Goal: Check status: Check status

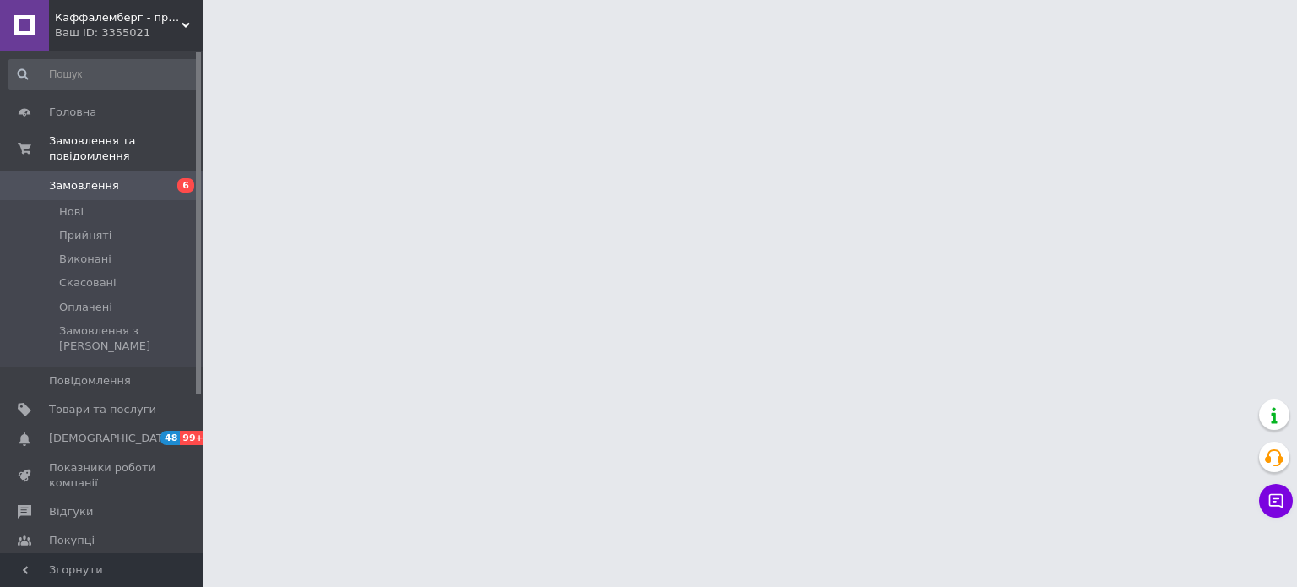
click at [119, 27] on div "Ваш ID: 3355021" at bounding box center [129, 32] width 148 height 15
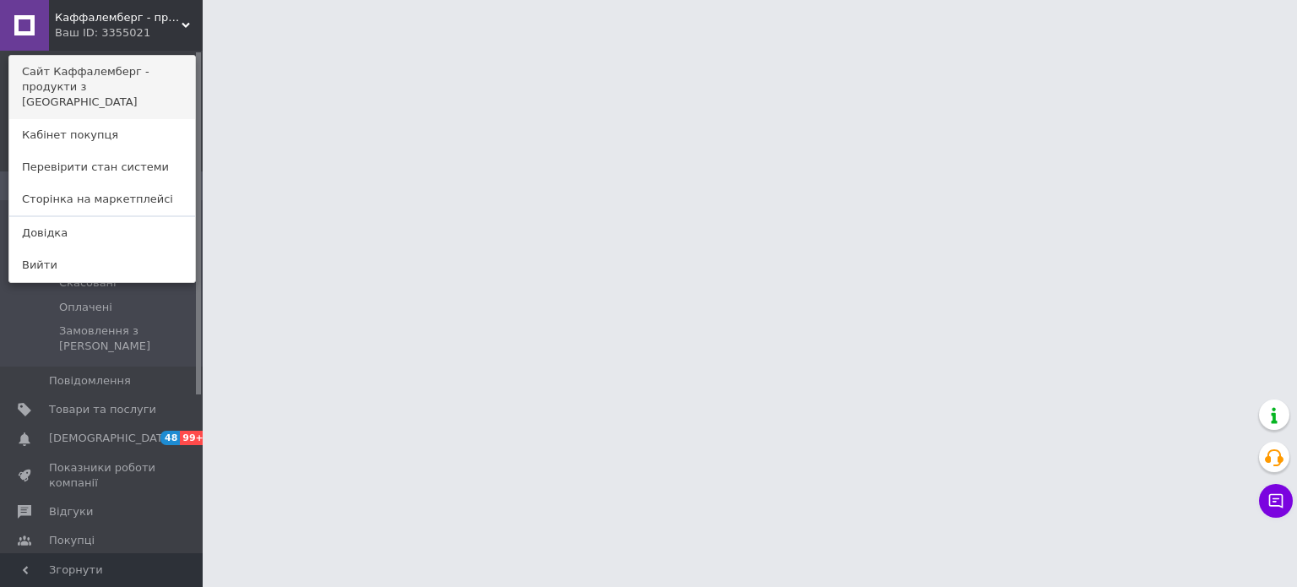
click at [125, 74] on link "Сайт Каффалемберг - продукти з [GEOGRAPHIC_DATA]" at bounding box center [102, 87] width 186 height 63
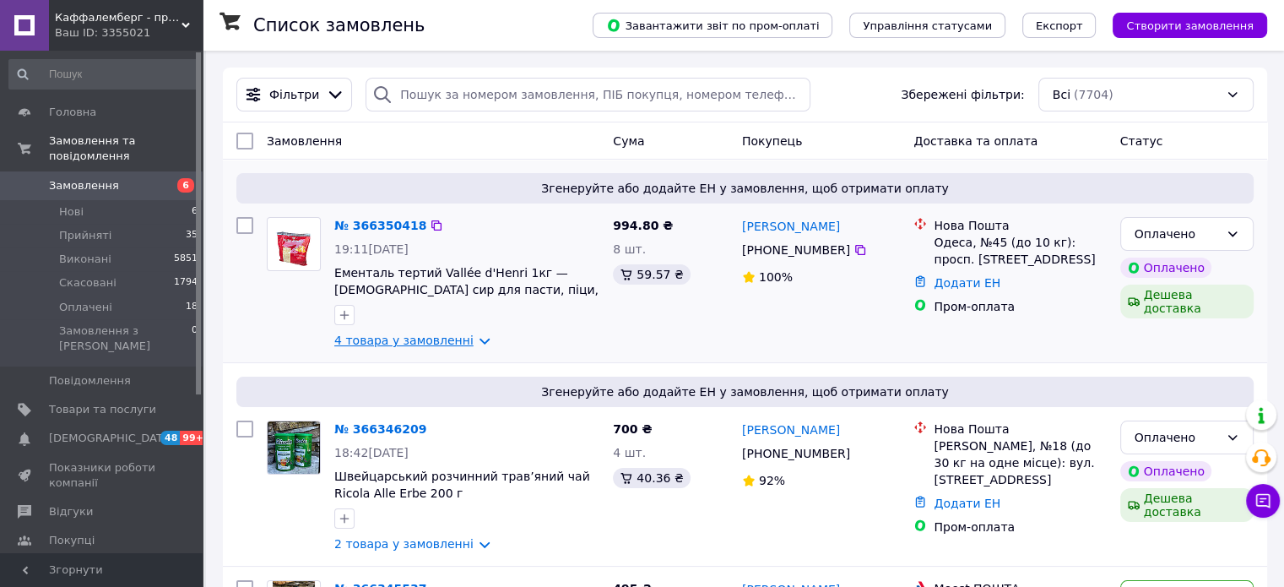
click at [405, 340] on link "4 товара у замовленні" at bounding box center [403, 340] width 139 height 14
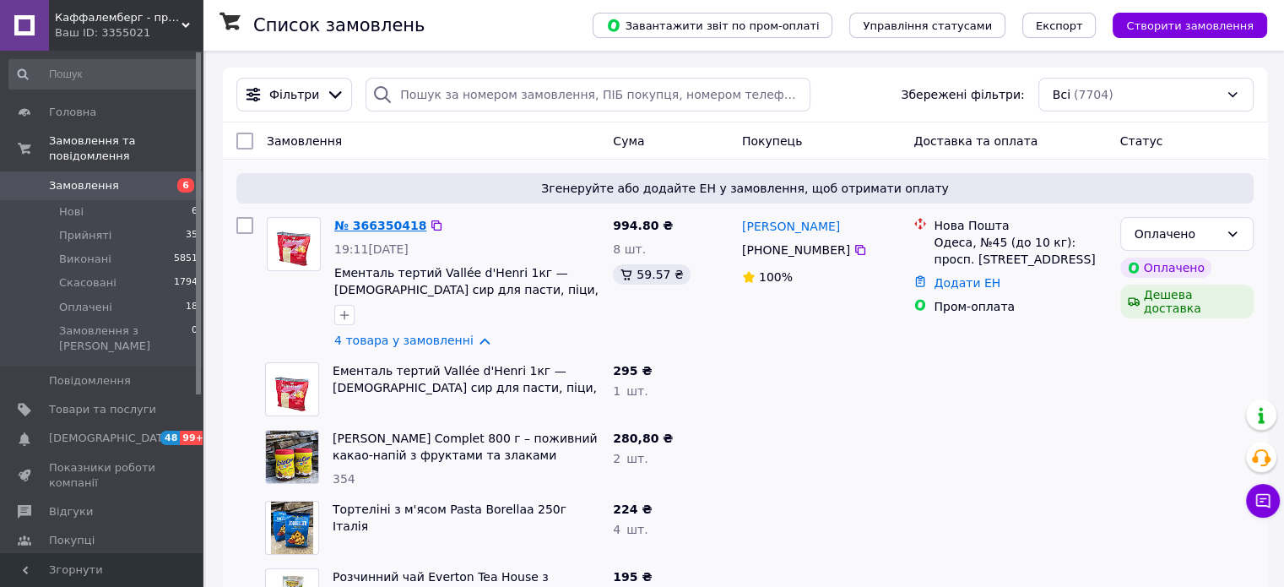
click at [395, 225] on link "№ 366350418" at bounding box center [380, 226] width 92 height 14
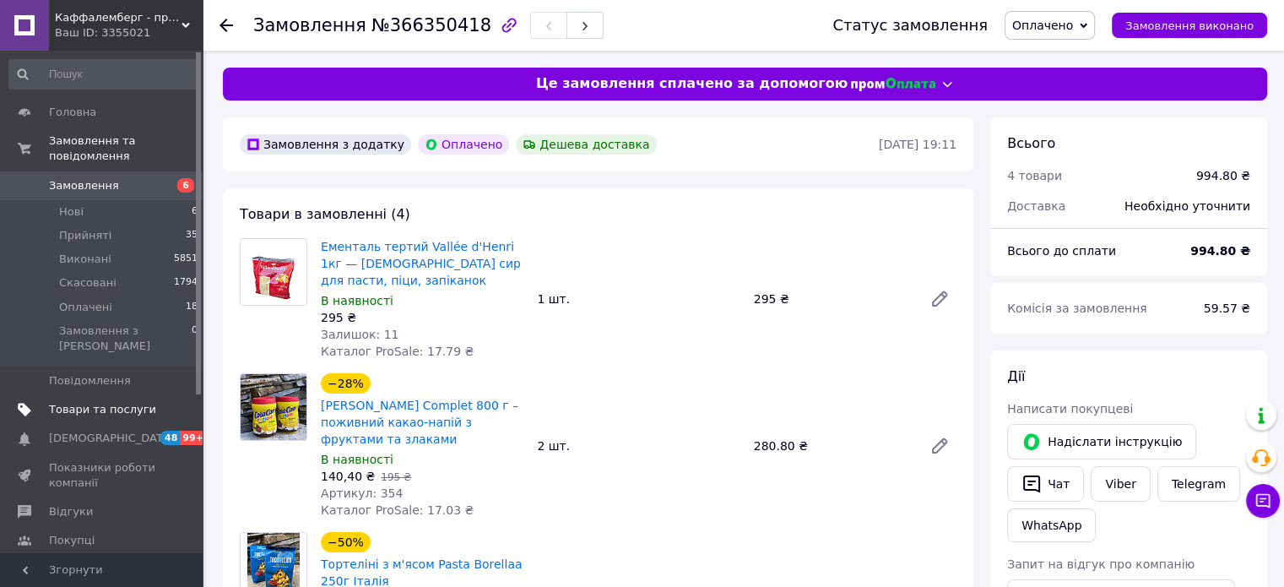
click at [116, 402] on span "Товари та послуги" at bounding box center [102, 409] width 107 height 15
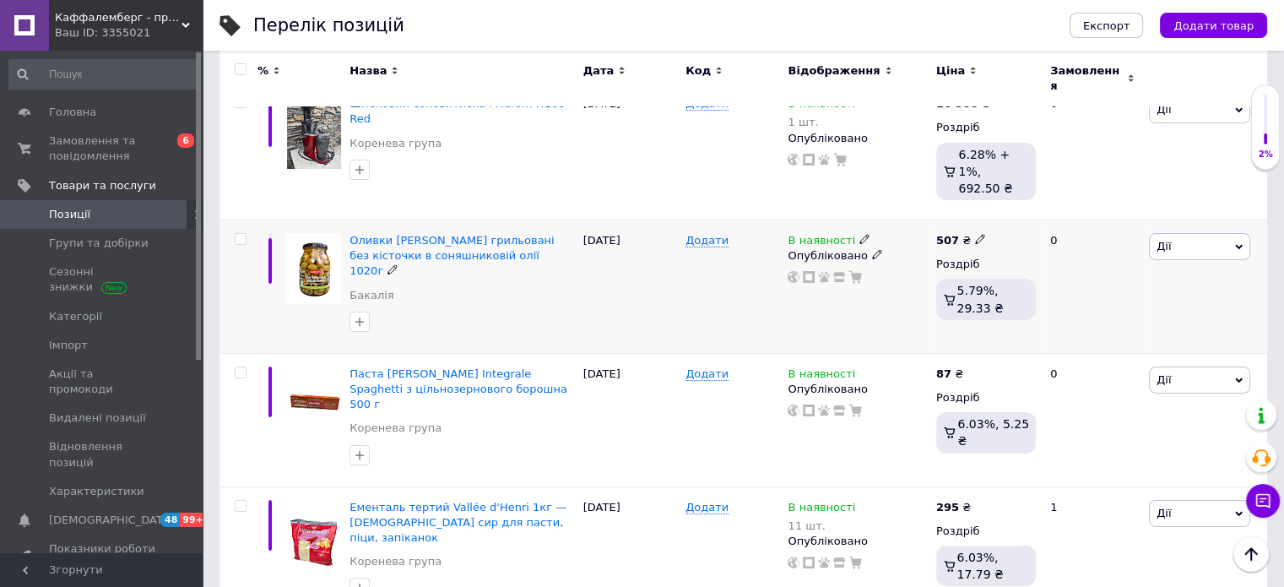
scroll to position [422, 0]
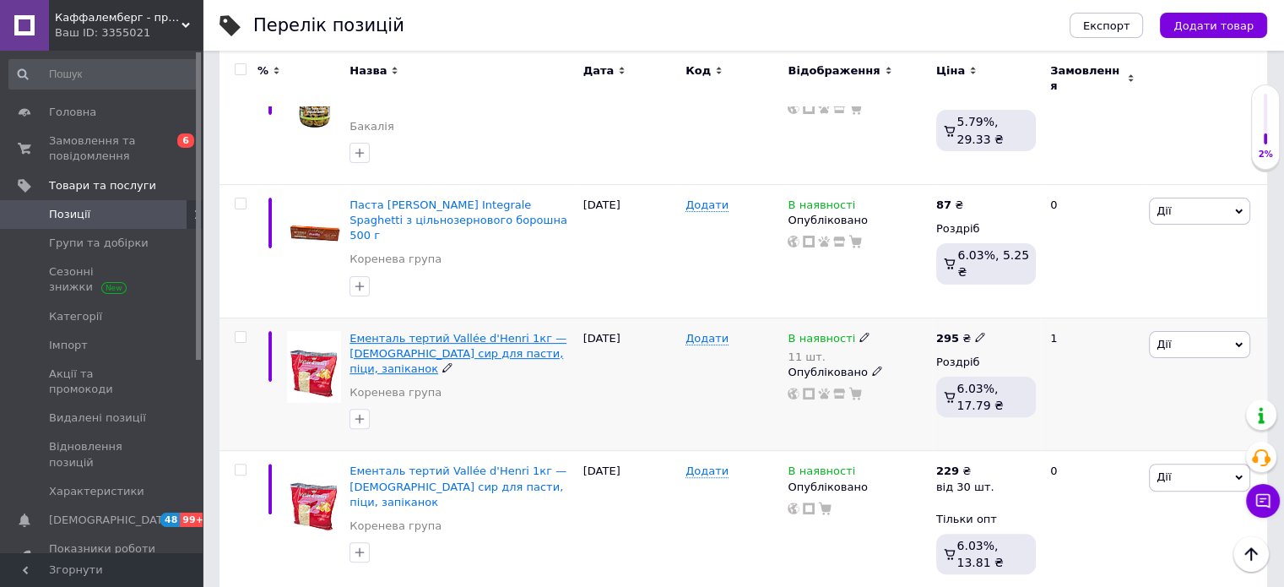
click at [448, 332] on span "Ементаль тертий Vallée d'Henri 1кг — [DEMOGRAPHIC_DATA] сир для пасти, піци, за…" at bounding box center [457, 353] width 217 height 43
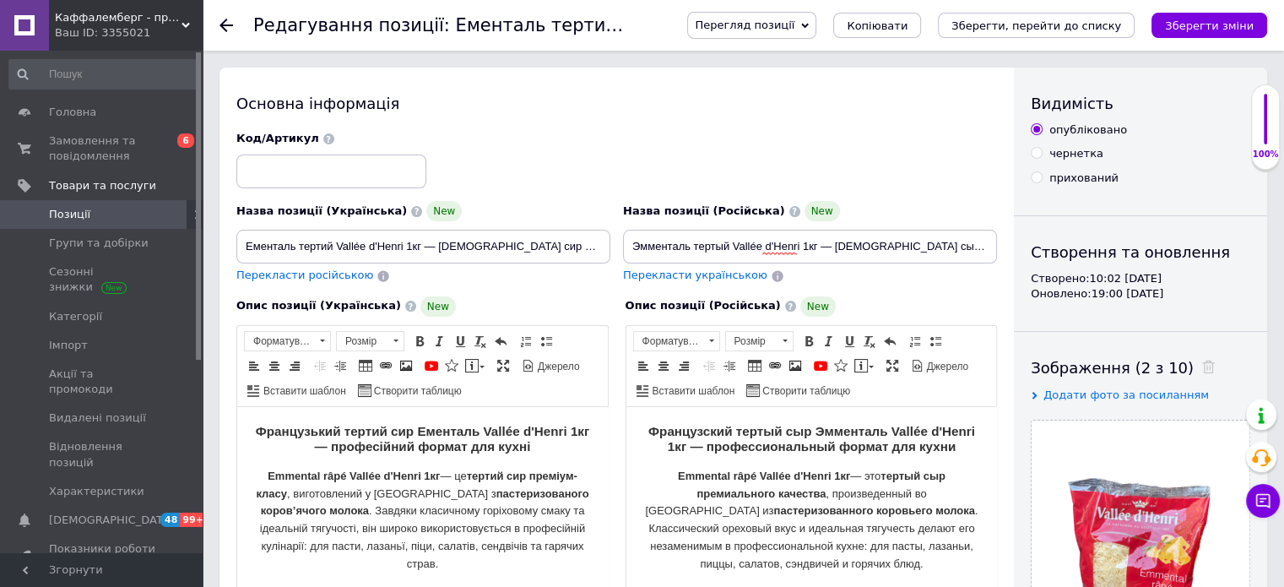
click at [816, 33] on span "Перегляд позиції" at bounding box center [751, 25] width 129 height 27
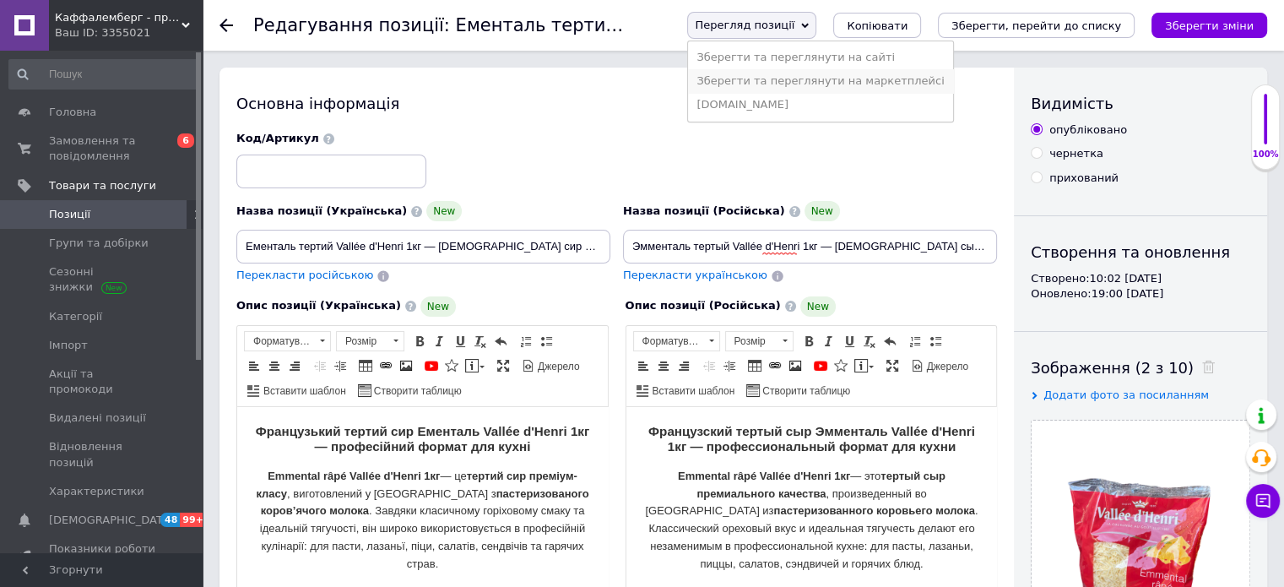
click at [836, 79] on li "Зберегти та переглянути на маркетплейсі" at bounding box center [820, 81] width 264 height 24
